Goal: Task Accomplishment & Management: Manage account settings

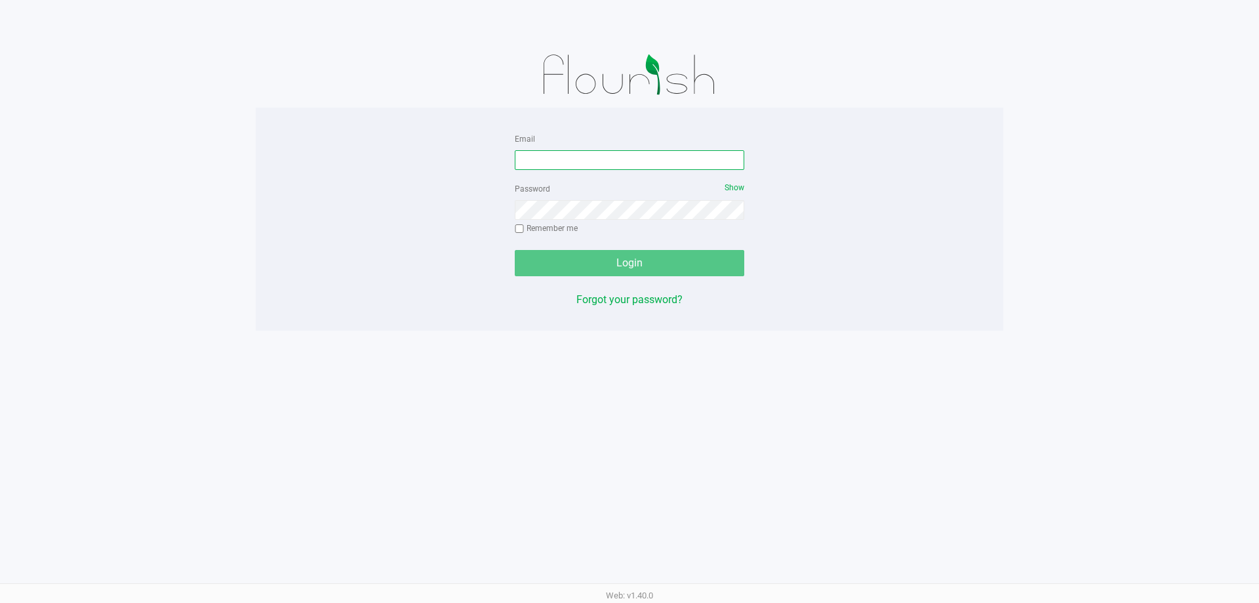
click at [577, 166] on input "Email" at bounding box center [630, 160] width 230 height 20
type input "ahouk"
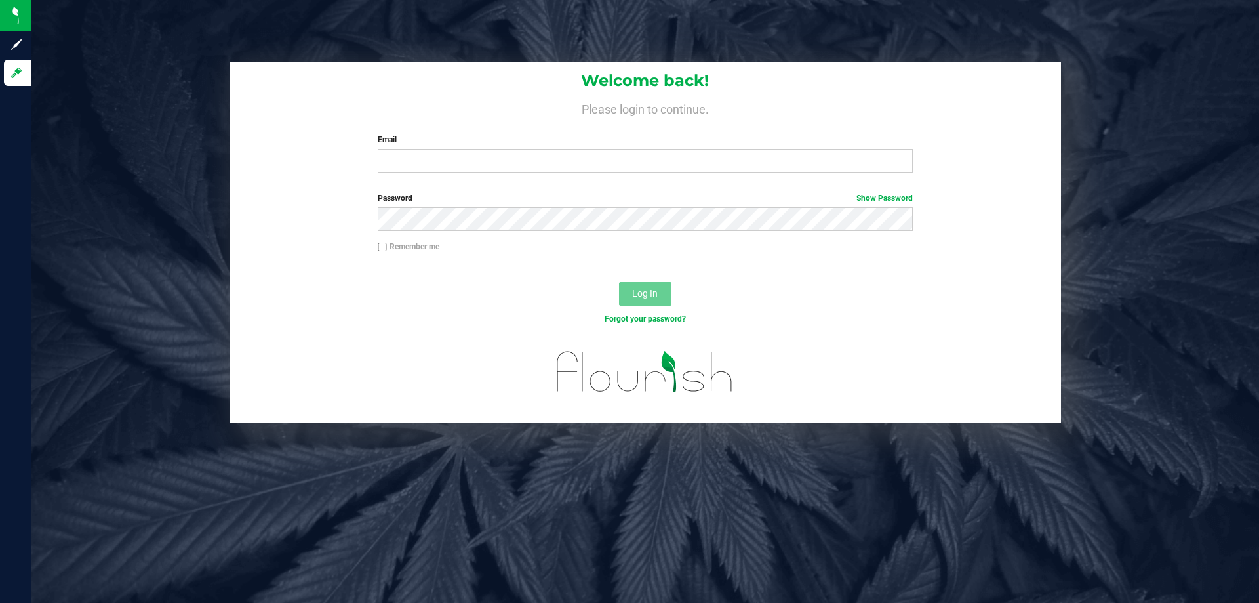
click at [423, 158] on input "Email" at bounding box center [645, 161] width 535 height 24
type input "[EMAIL_ADDRESS][DOMAIN_NAME]"
click at [619, 282] on button "Log In" at bounding box center [645, 294] width 52 height 24
